Goal: Information Seeking & Learning: Find contact information

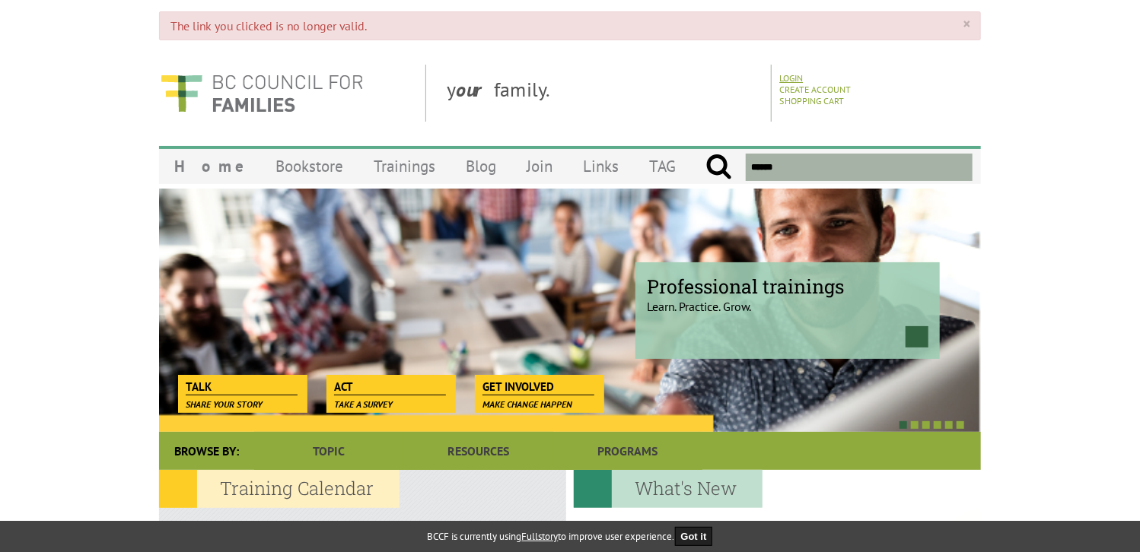
click at [792, 79] on link "Login" at bounding box center [791, 77] width 24 height 11
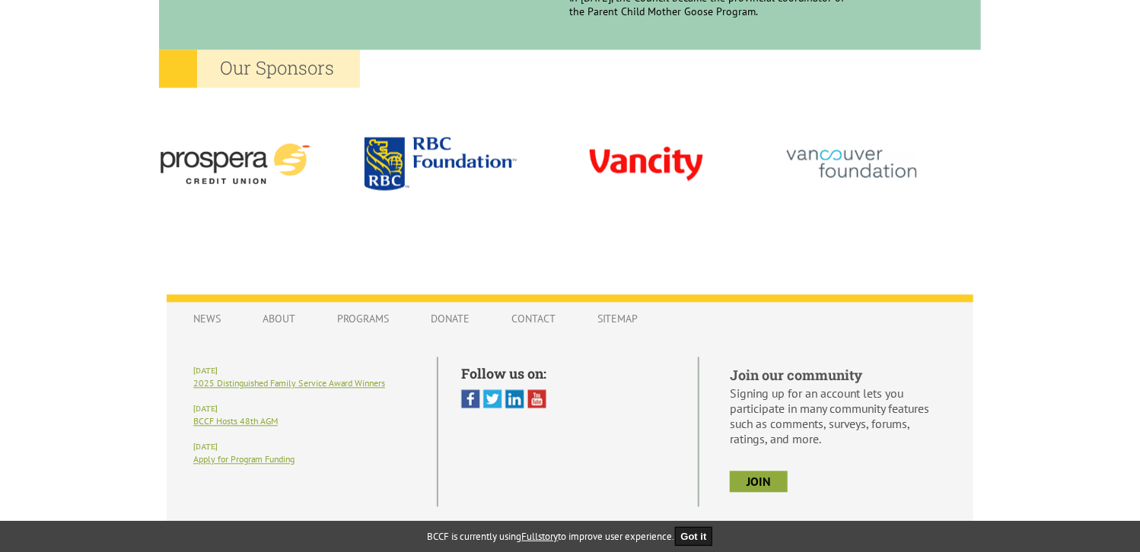
scroll to position [1494, 0]
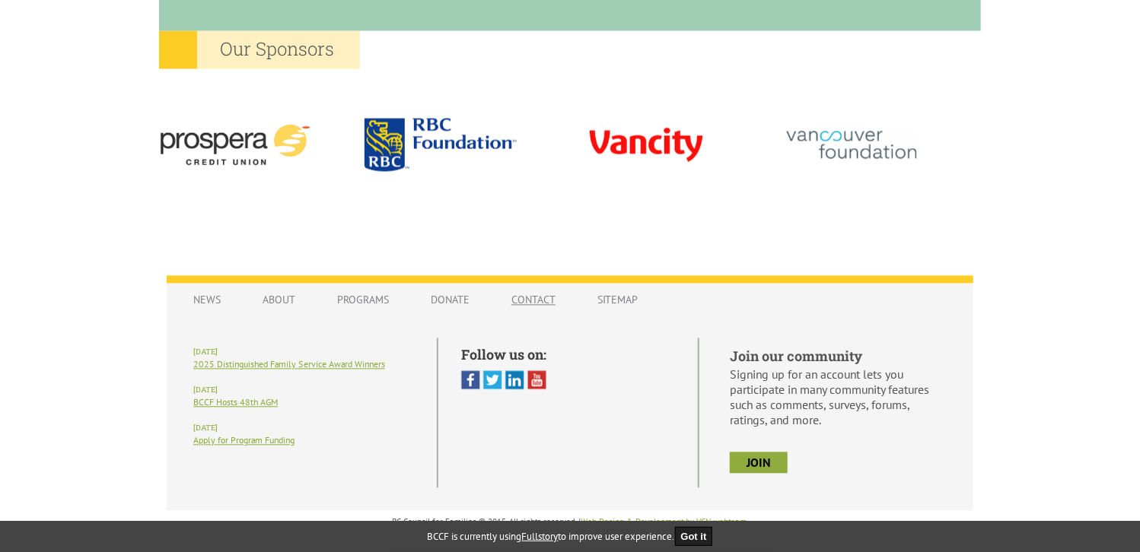
click at [536, 302] on link "Contact" at bounding box center [533, 299] width 75 height 29
click at [973, 315] on div "News About Programs Donate Contact Sitemap June 25 2025 Distinguished Family Se…" at bounding box center [570, 390] width 822 height 291
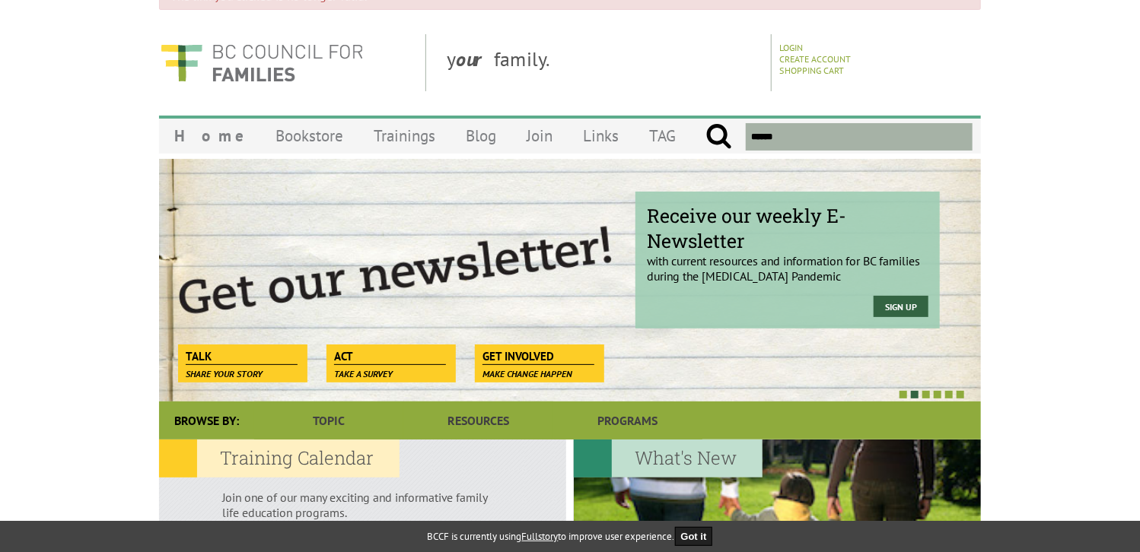
scroll to position [0, 0]
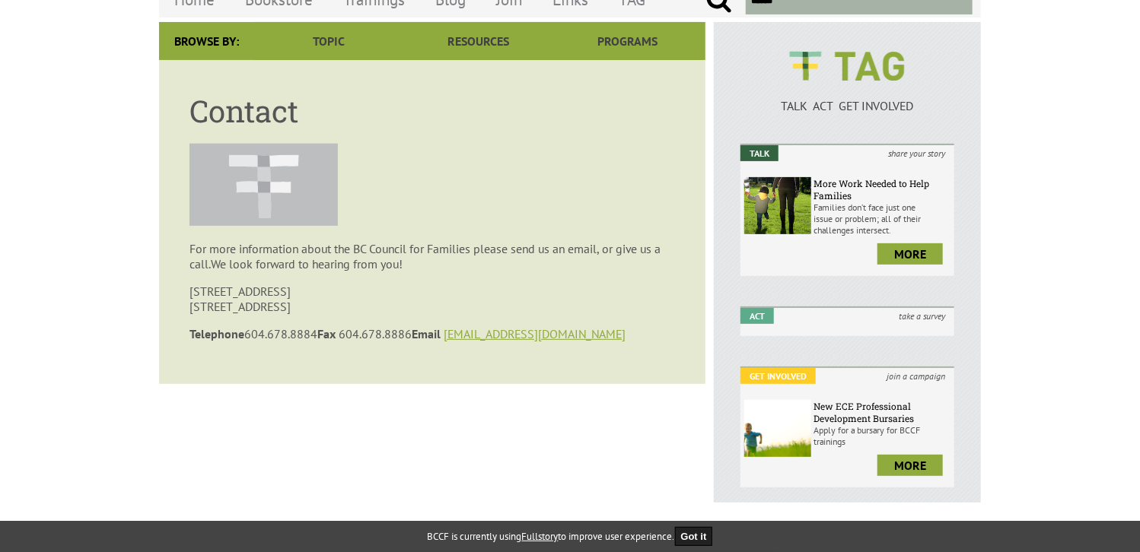
scroll to position [152, 0]
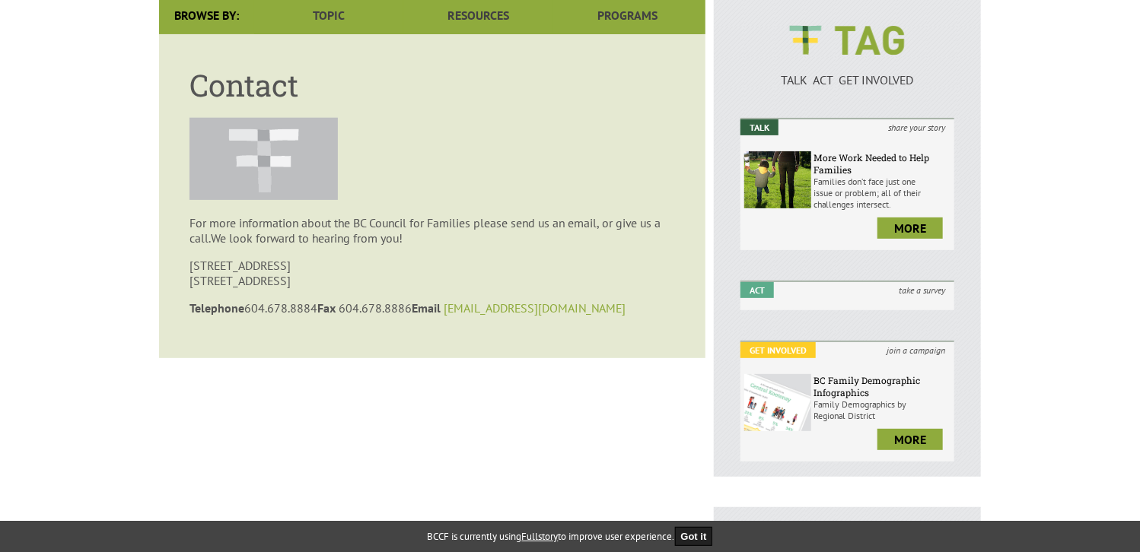
click at [490, 314] on link "bccf@bccf.ca" at bounding box center [535, 308] width 182 height 15
drag, startPoint x: 490, startPoint y: 314, endPoint x: 536, endPoint y: 316, distance: 45.7
click at [536, 316] on p "Telephone 604.678.8884 Fax 604.678.8886 Email bccf@bccf.ca" at bounding box center [431, 308] width 485 height 15
copy p "bccf@bccf.ca"
